Goal: Information Seeking & Learning: Learn about a topic

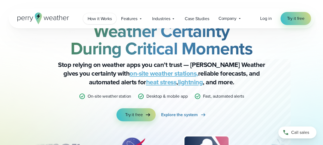
click at [102, 21] on span "How it Works" at bounding box center [100, 19] width 24 height 7
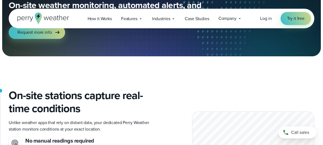
scroll to position [73, 0]
